Goal: Task Accomplishment & Management: Complete application form

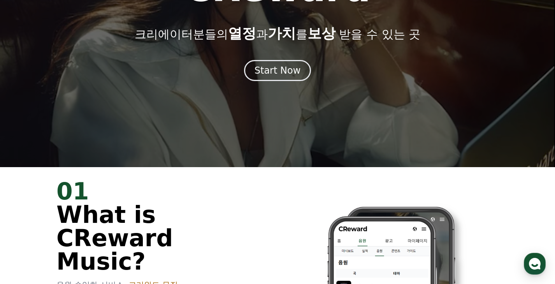
scroll to position [39, 0]
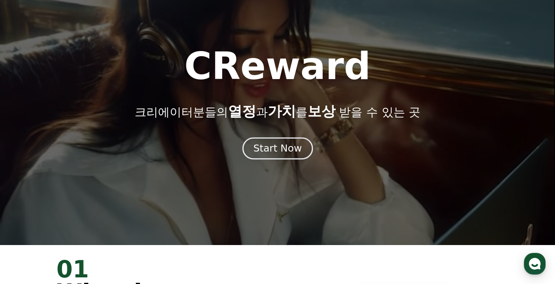
click at [265, 154] on div "Start Now" at bounding box center [278, 148] width 48 height 13
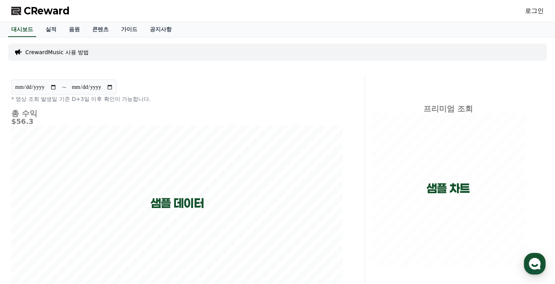
click at [532, 12] on link "로그인" at bounding box center [534, 10] width 19 height 9
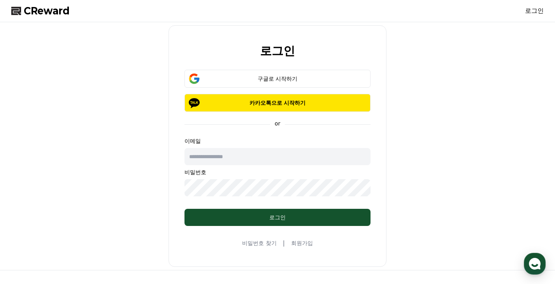
click at [296, 242] on link "회원가입" at bounding box center [302, 243] width 22 height 8
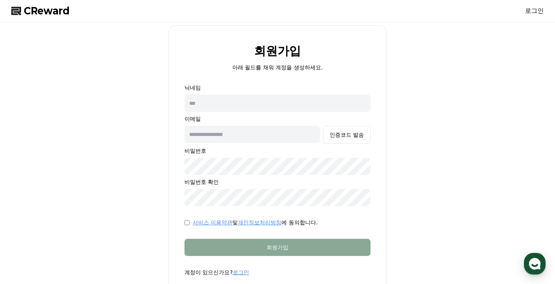
click at [232, 107] on input "text" at bounding box center [278, 103] width 186 height 17
type input "*"
type input "******"
click at [237, 132] on input "text" at bounding box center [253, 134] width 136 height 17
type input "**********"
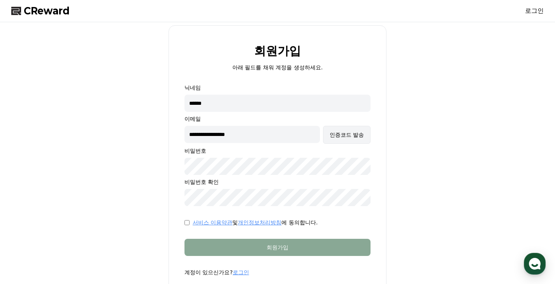
click at [335, 133] on div "인증코드 발송" at bounding box center [347, 135] width 34 height 8
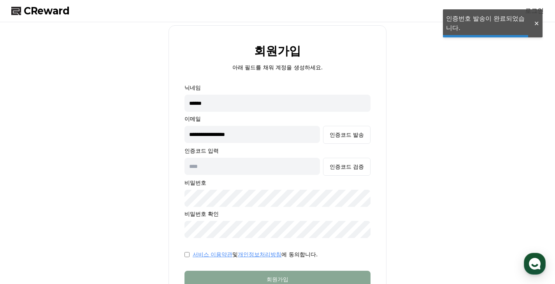
click at [285, 171] on input "text" at bounding box center [253, 166] width 136 height 17
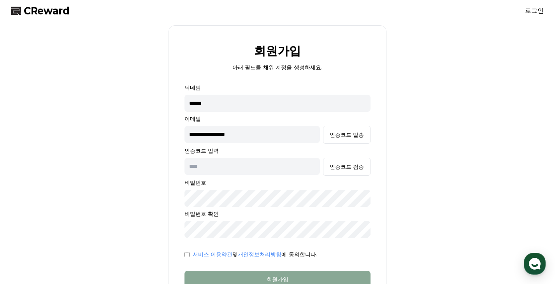
paste input "******"
click at [321, 169] on div "****** 인증코드 검증" at bounding box center [278, 167] width 186 height 18
click at [325, 169] on button "인증코드 검증" at bounding box center [347, 167] width 48 height 18
click at [323, 126] on button "인증코드 발송" at bounding box center [347, 135] width 48 height 18
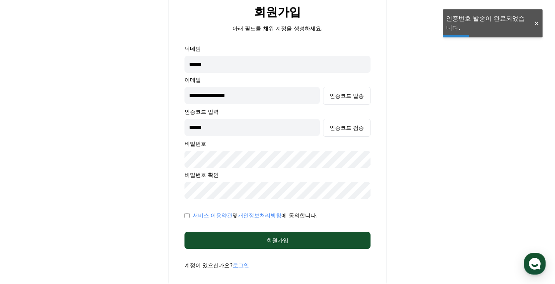
scroll to position [78, 0]
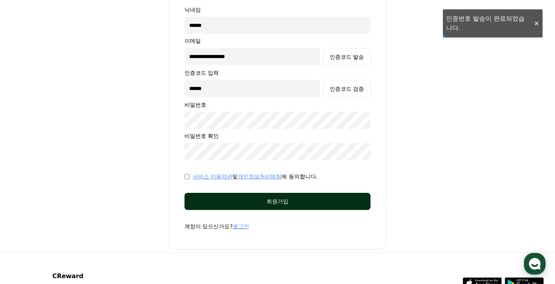
click at [244, 198] on div "회원가입" at bounding box center [277, 201] width 155 height 8
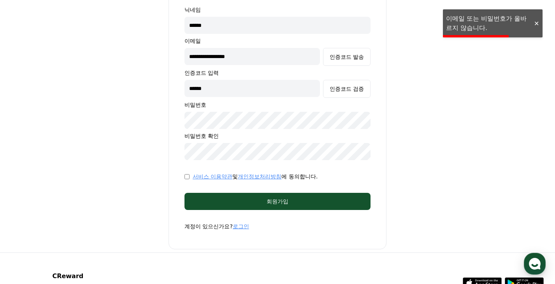
click at [172, 129] on div "**********" at bounding box center [278, 98] width 218 height 302
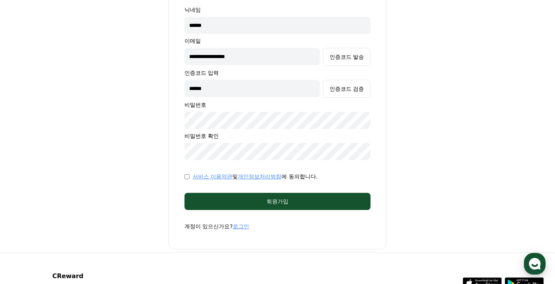
click at [158, 150] on div "**********" at bounding box center [277, 98] width 539 height 302
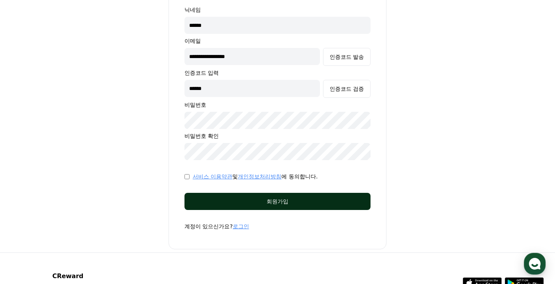
click at [225, 197] on div "회원가입" at bounding box center [277, 201] width 155 height 8
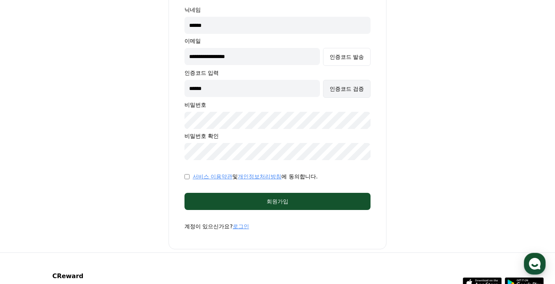
click at [346, 84] on button "인증코드 검증" at bounding box center [347, 89] width 48 height 18
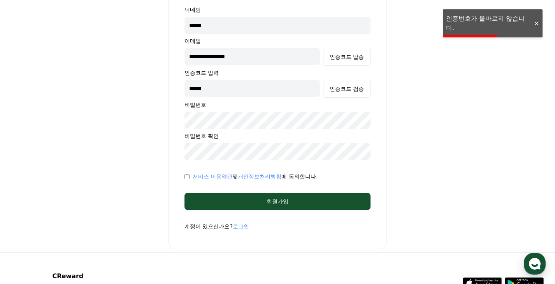
drag, startPoint x: 242, startPoint y: 89, endPoint x: 137, endPoint y: 94, distance: 104.5
click at [134, 95] on div "**********" at bounding box center [277, 98] width 539 height 302
type input "******"
click at [340, 92] on div "인증코드 검증" at bounding box center [347, 89] width 34 height 8
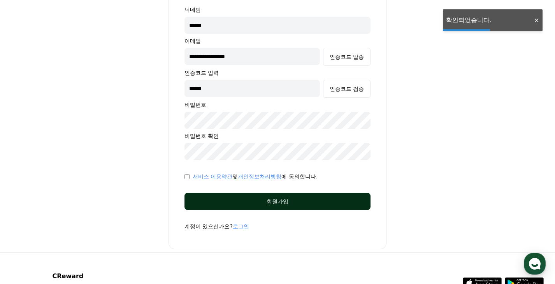
click at [297, 199] on div "회원가입" at bounding box center [277, 201] width 155 height 8
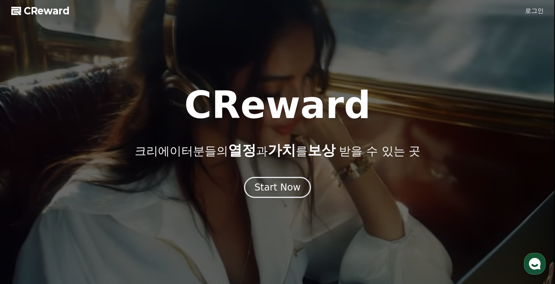
click at [531, 11] on link "로그인" at bounding box center [534, 10] width 19 height 9
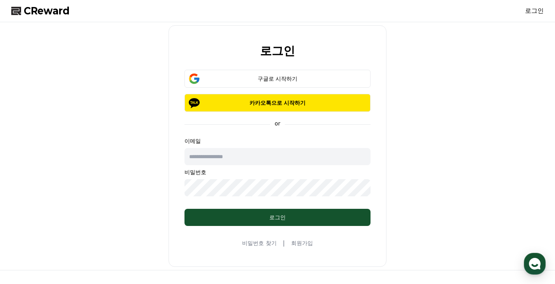
click at [256, 154] on input "text" at bounding box center [278, 156] width 186 height 17
type input "**********"
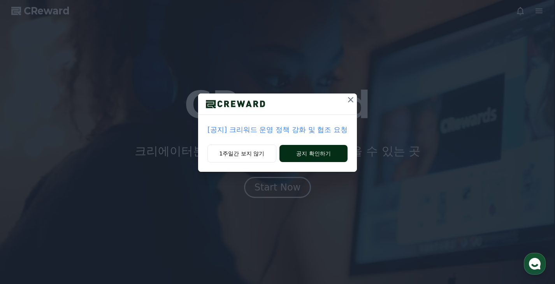
click at [297, 154] on button "공지 확인하기" at bounding box center [314, 153] width 68 height 17
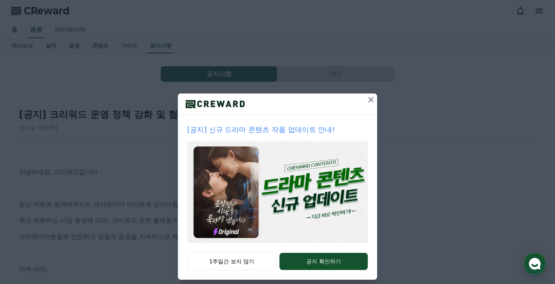
click at [361, 104] on div at bounding box center [277, 103] width 199 height 21
click at [361, 107] on div at bounding box center [277, 103] width 199 height 21
click at [257, 255] on button "1주일간 보지 않기" at bounding box center [231, 261] width 89 height 18
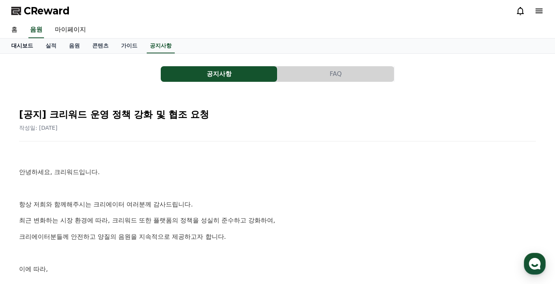
click at [32, 44] on link "대시보드" at bounding box center [22, 46] width 34 height 15
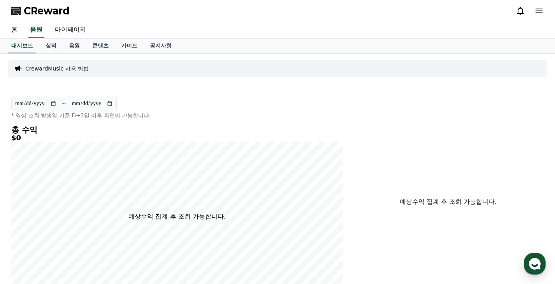
click at [85, 49] on link "음원" at bounding box center [74, 46] width 23 height 15
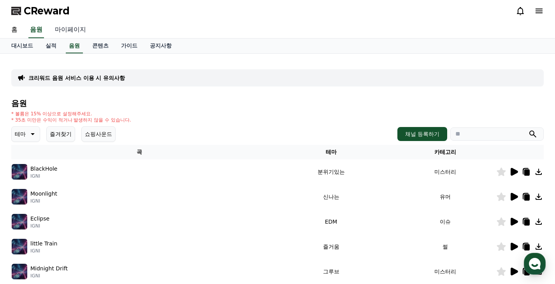
click at [78, 26] on link "마이페이지" at bounding box center [71, 30] width 44 height 16
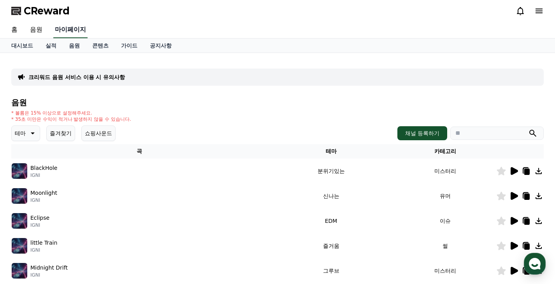
select select "**********"
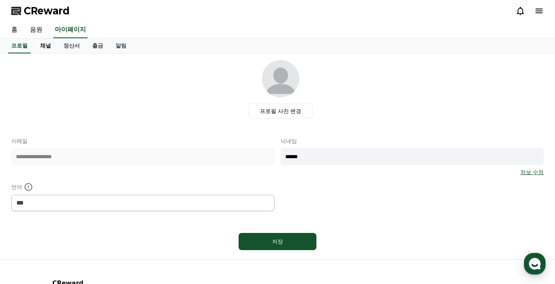
click at [52, 48] on link "채널" at bounding box center [45, 46] width 23 height 15
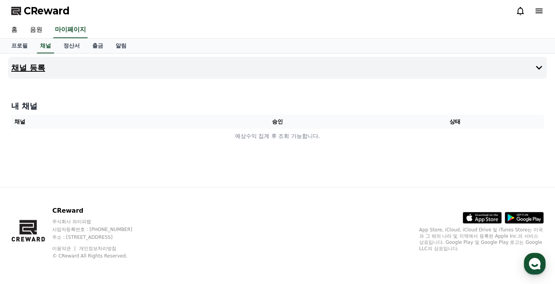
click at [331, 78] on button "채널 등록" at bounding box center [277, 68] width 539 height 22
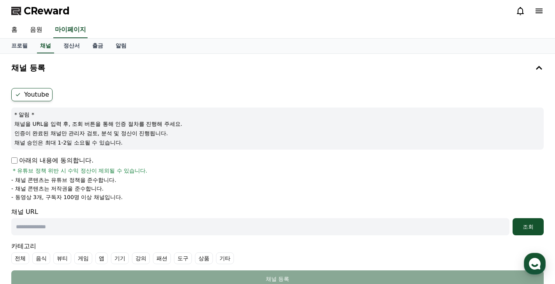
click at [169, 224] on input "text" at bounding box center [260, 226] width 498 height 17
paste input "**********"
type input "**********"
click at [76, 161] on p "아래의 내용에 동의합니다." at bounding box center [52, 160] width 82 height 9
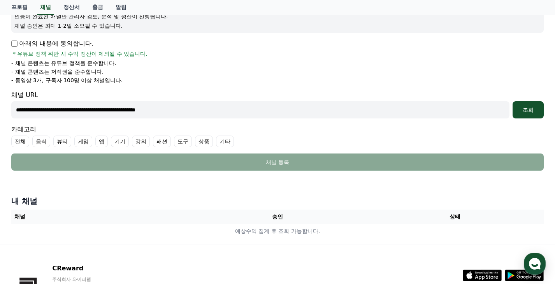
scroll to position [156, 0]
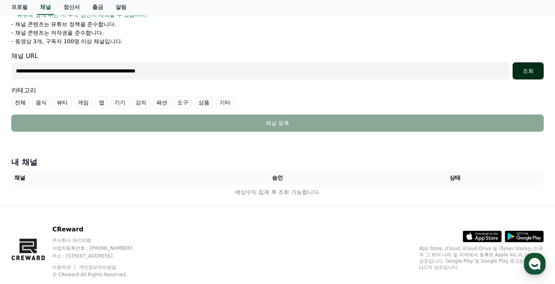
click at [529, 71] on div "조회" at bounding box center [528, 71] width 25 height 8
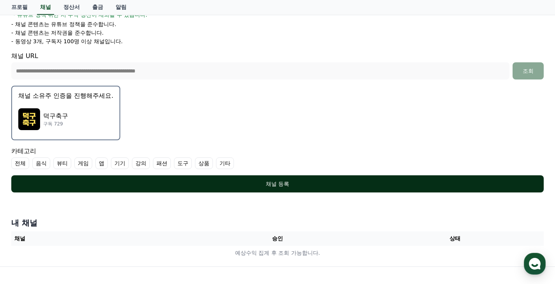
click at [254, 179] on button "채널 등록" at bounding box center [277, 183] width 533 height 17
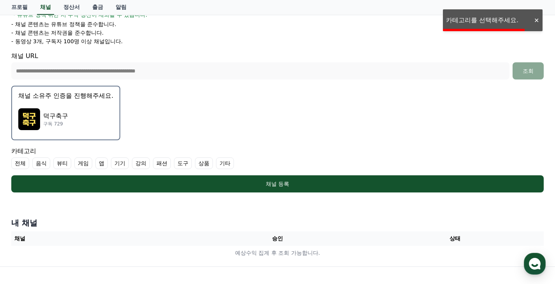
click at [93, 108] on div "덕구축구 구독 729" at bounding box center [65, 119] width 95 height 31
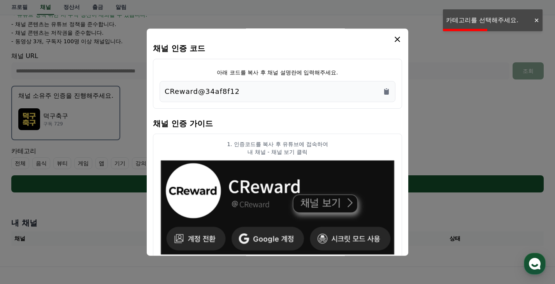
click at [393, 93] on div "CReward@34af8f12" at bounding box center [278, 91] width 236 height 21
click at [387, 91] on icon "Copy to clipboard" at bounding box center [386, 92] width 5 height 6
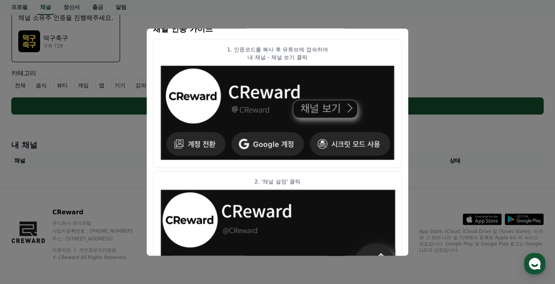
scroll to position [0, 0]
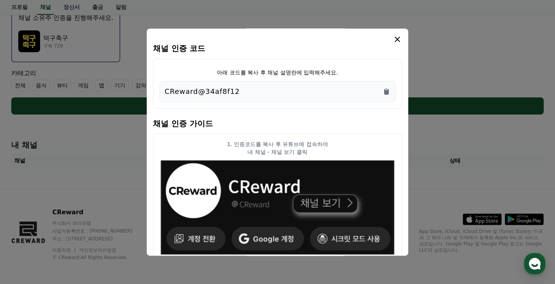
click at [397, 41] on icon "modal" at bounding box center [397, 39] width 9 height 9
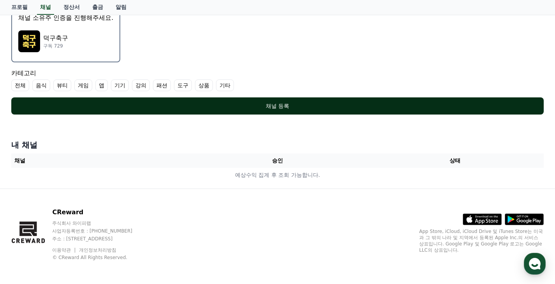
click at [333, 103] on div "채널 등록" at bounding box center [278, 106] width 502 height 8
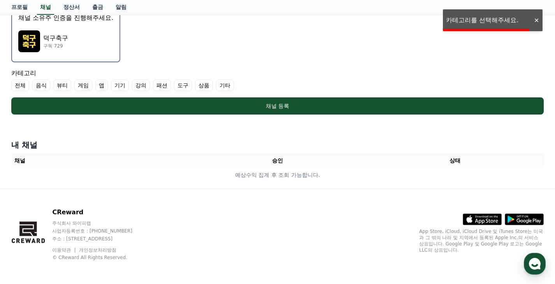
scroll to position [156, 0]
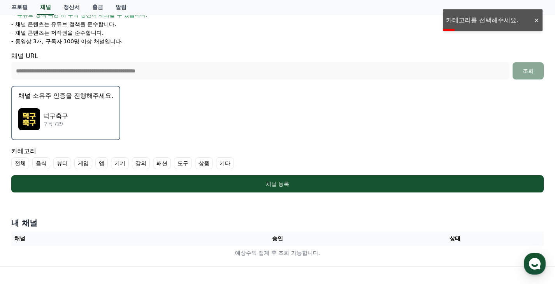
click at [221, 166] on label "기타" at bounding box center [225, 163] width 18 height 12
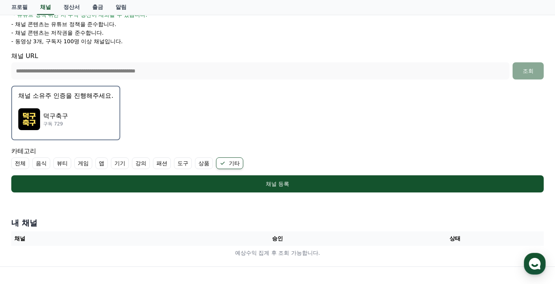
click at [221, 166] on icon at bounding box center [223, 163] width 6 height 6
click at [220, 162] on label "기타" at bounding box center [225, 163] width 18 height 12
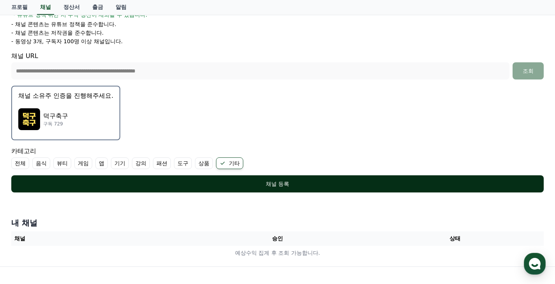
click at [228, 176] on button "채널 등록" at bounding box center [277, 183] width 533 height 17
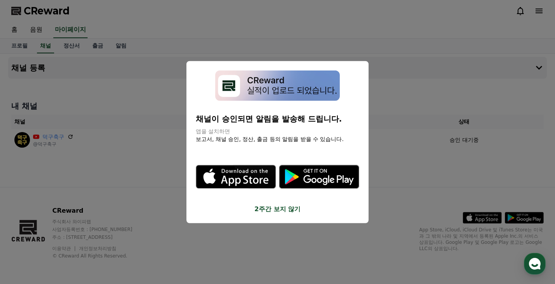
click at [280, 208] on button "2주간 보지 않기" at bounding box center [278, 208] width 164 height 9
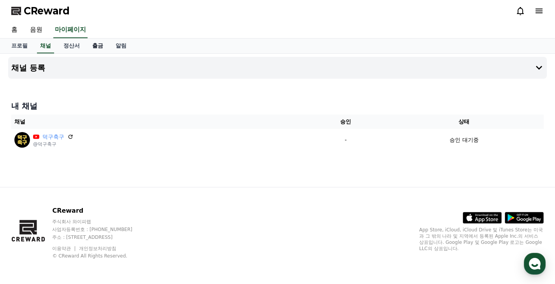
click at [99, 48] on link "출금" at bounding box center [97, 46] width 23 height 15
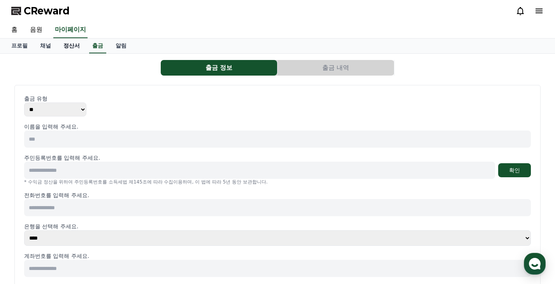
click at [75, 46] on link "정산서" at bounding box center [71, 46] width 29 height 15
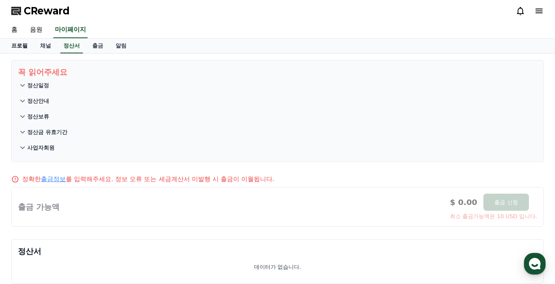
click at [27, 45] on link "프로필" at bounding box center [19, 46] width 29 height 15
select select "**********"
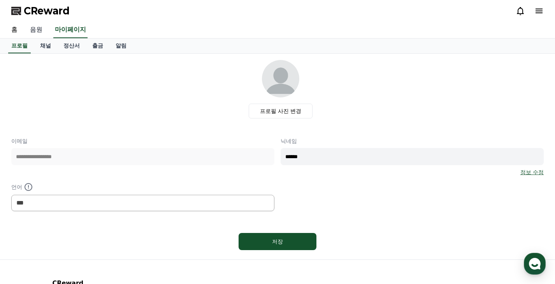
click at [33, 34] on link "음원" at bounding box center [36, 30] width 25 height 16
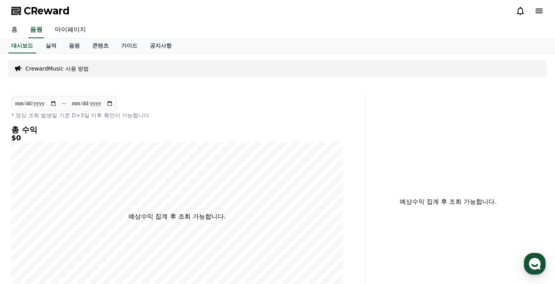
click at [20, 30] on link "홈" at bounding box center [14, 30] width 19 height 16
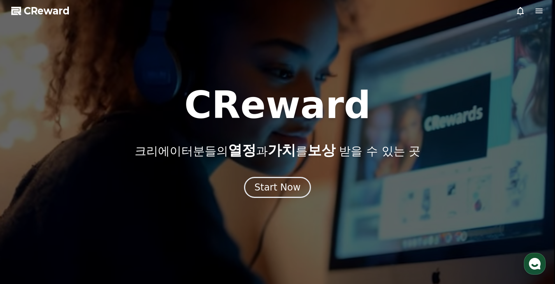
click at [29, 11] on span "CReward" at bounding box center [47, 11] width 46 height 12
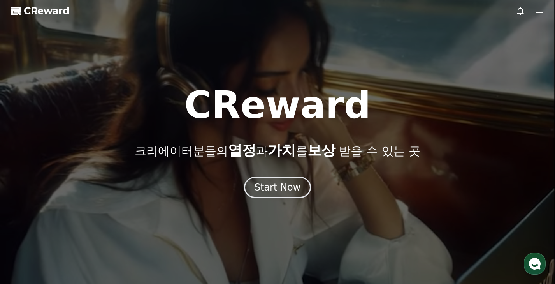
click at [534, 12] on div at bounding box center [530, 10] width 28 height 9
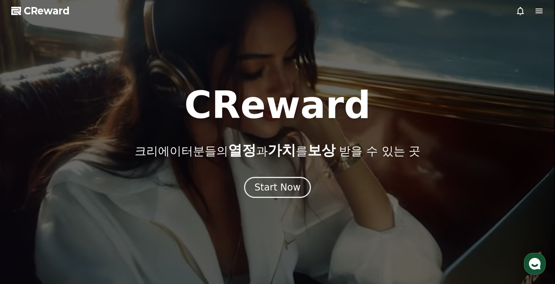
click at [535, 11] on icon at bounding box center [539, 10] width 9 height 9
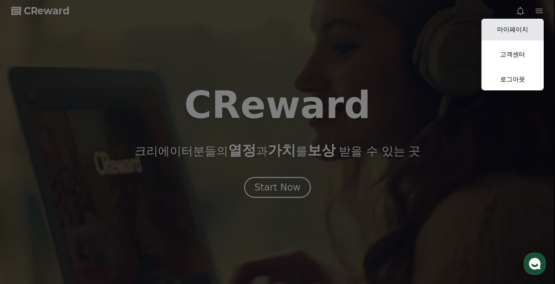
click at [490, 29] on link "마이페이지" at bounding box center [513, 30] width 62 height 22
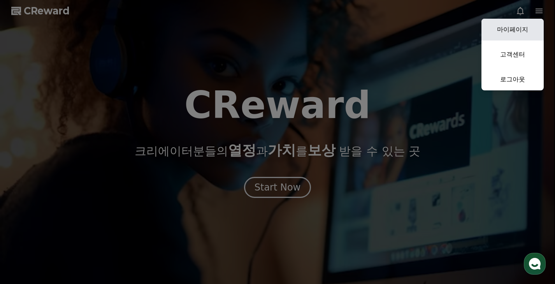
select select "**********"
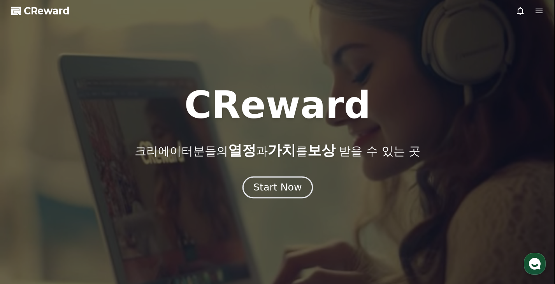
click at [282, 180] on button "Start Now" at bounding box center [277, 187] width 70 height 22
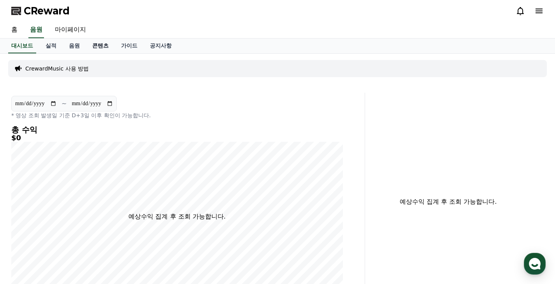
click at [99, 45] on link "콘텐츠" at bounding box center [100, 46] width 29 height 15
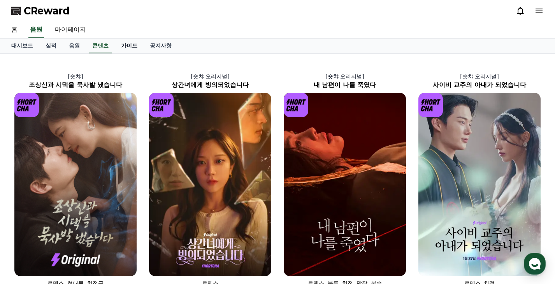
click at [134, 44] on link "가이드" at bounding box center [129, 46] width 29 height 15
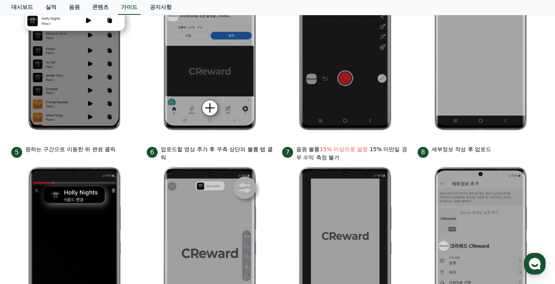
scroll to position [86, 0]
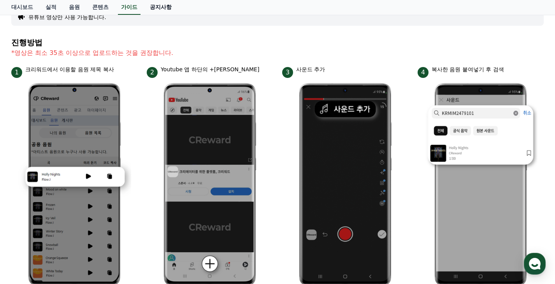
click at [163, 10] on link "공지사항" at bounding box center [161, 7] width 34 height 15
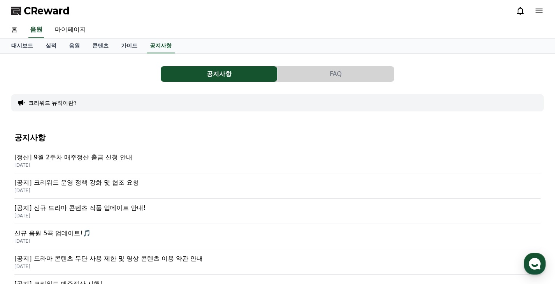
scroll to position [39, 0]
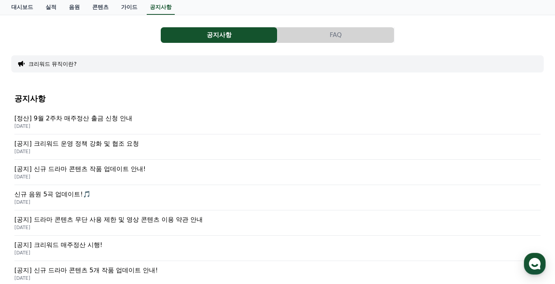
click at [113, 127] on p "[DATE]" at bounding box center [277, 126] width 527 height 6
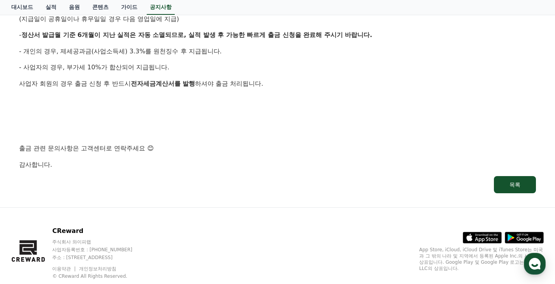
scroll to position [351, 0]
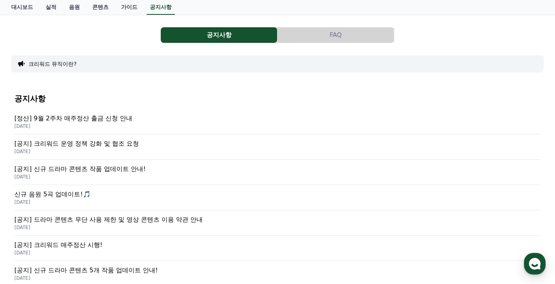
scroll to position [156, 0]
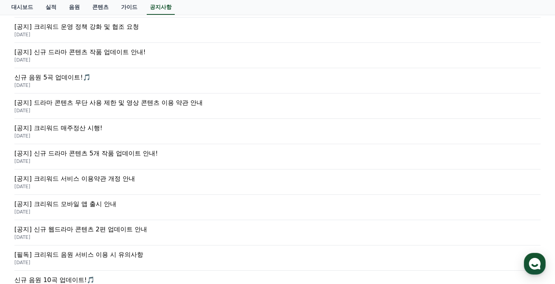
click at [96, 107] on p "[공지] 드라마 콘텐츠 무단 사용 제한 및 영상 콘텐츠 이용 약관 안내" at bounding box center [277, 102] width 527 height 9
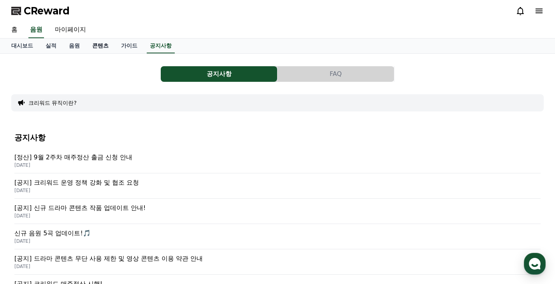
click at [109, 45] on link "콘텐츠" at bounding box center [100, 46] width 29 height 15
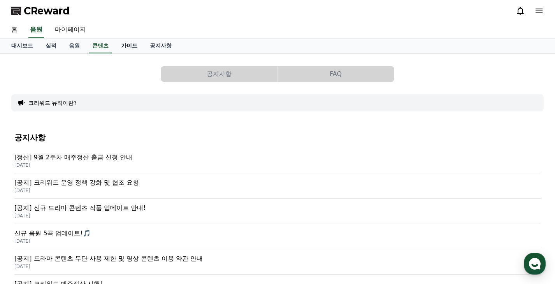
click at [120, 44] on link "가이드" at bounding box center [129, 46] width 29 height 15
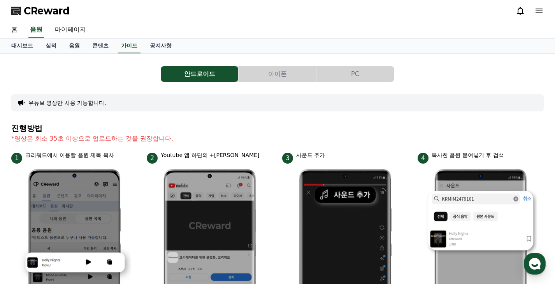
click at [82, 45] on link "음원" at bounding box center [74, 46] width 23 height 15
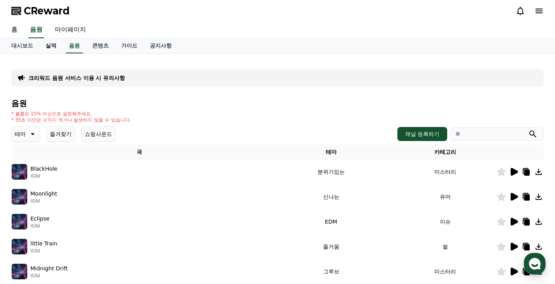
click at [48, 46] on link "실적" at bounding box center [50, 46] width 23 height 15
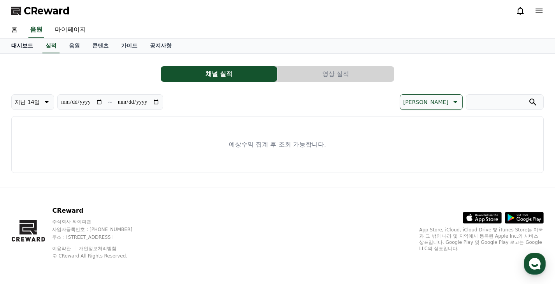
click at [32, 46] on link "대시보드" at bounding box center [22, 46] width 34 height 15
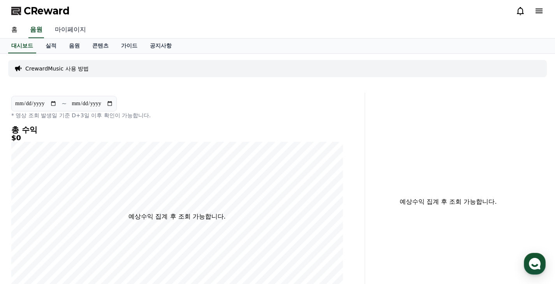
click at [60, 32] on link "마이페이지" at bounding box center [71, 30] width 44 height 16
select select "**********"
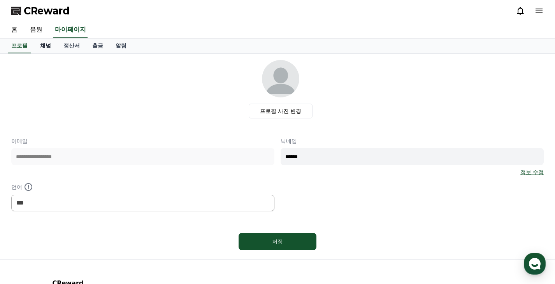
click at [54, 50] on link "채널" at bounding box center [45, 46] width 23 height 15
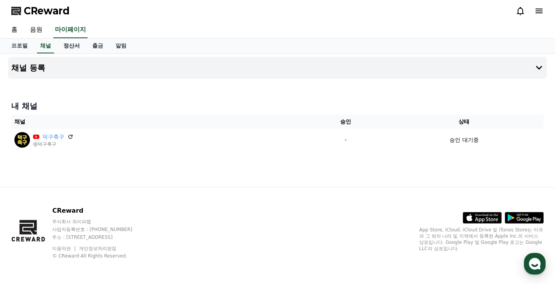
click at [64, 46] on link "정산서" at bounding box center [71, 46] width 29 height 15
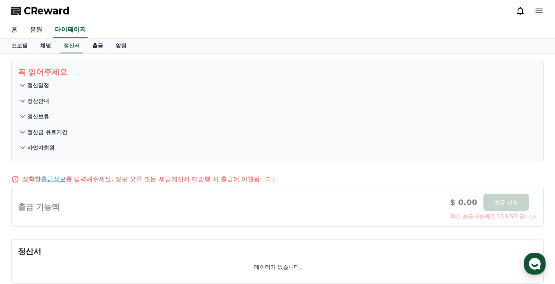
click at [93, 44] on link "출금" at bounding box center [97, 46] width 23 height 15
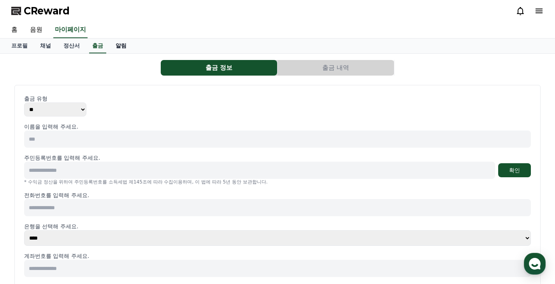
click at [117, 44] on link "알림" at bounding box center [120, 46] width 23 height 15
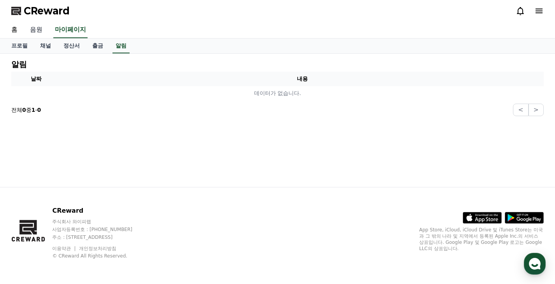
click at [37, 31] on link "음원" at bounding box center [36, 30] width 25 height 16
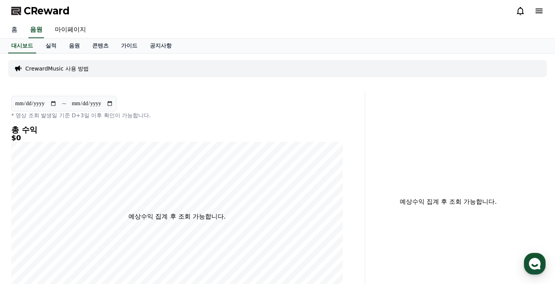
click at [18, 31] on link "홈" at bounding box center [14, 30] width 19 height 16
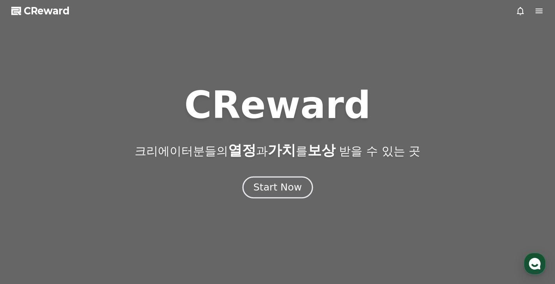
scroll to position [78, 0]
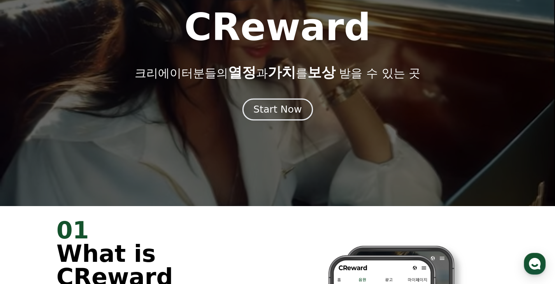
click at [278, 112] on div "Start Now" at bounding box center [278, 109] width 48 height 13
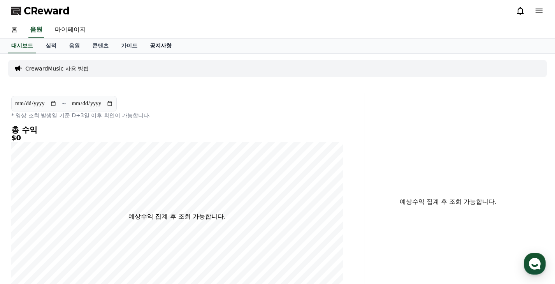
click at [163, 48] on link "공지사항" at bounding box center [161, 46] width 34 height 15
